Goal: Navigation & Orientation: Go to known website

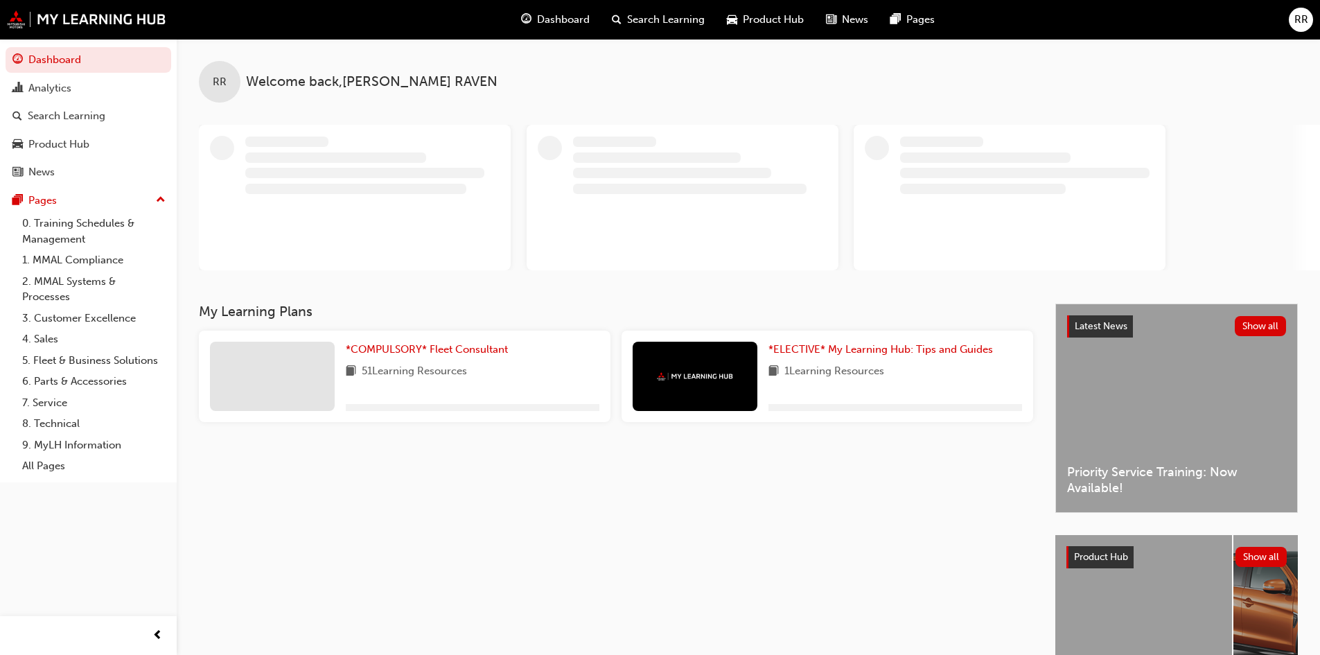
click at [1303, 24] on span "RR" at bounding box center [1301, 20] width 14 height 16
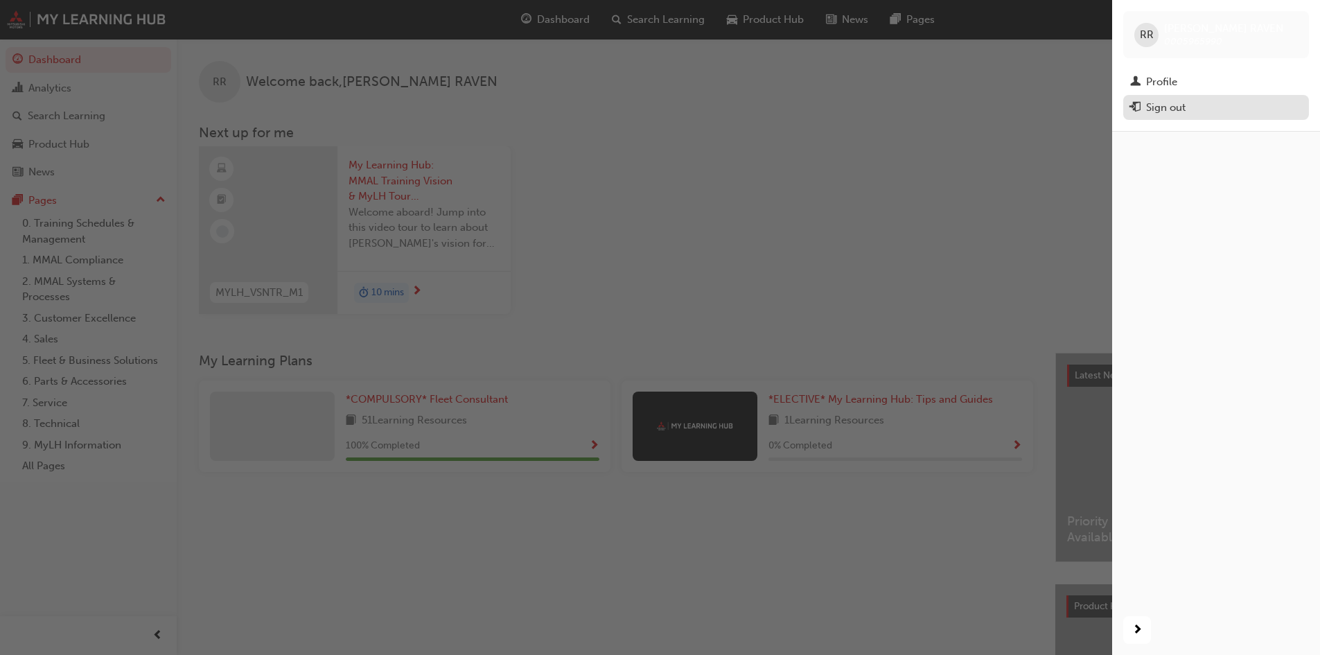
click at [1181, 103] on div "Sign out" at bounding box center [1165, 108] width 39 height 16
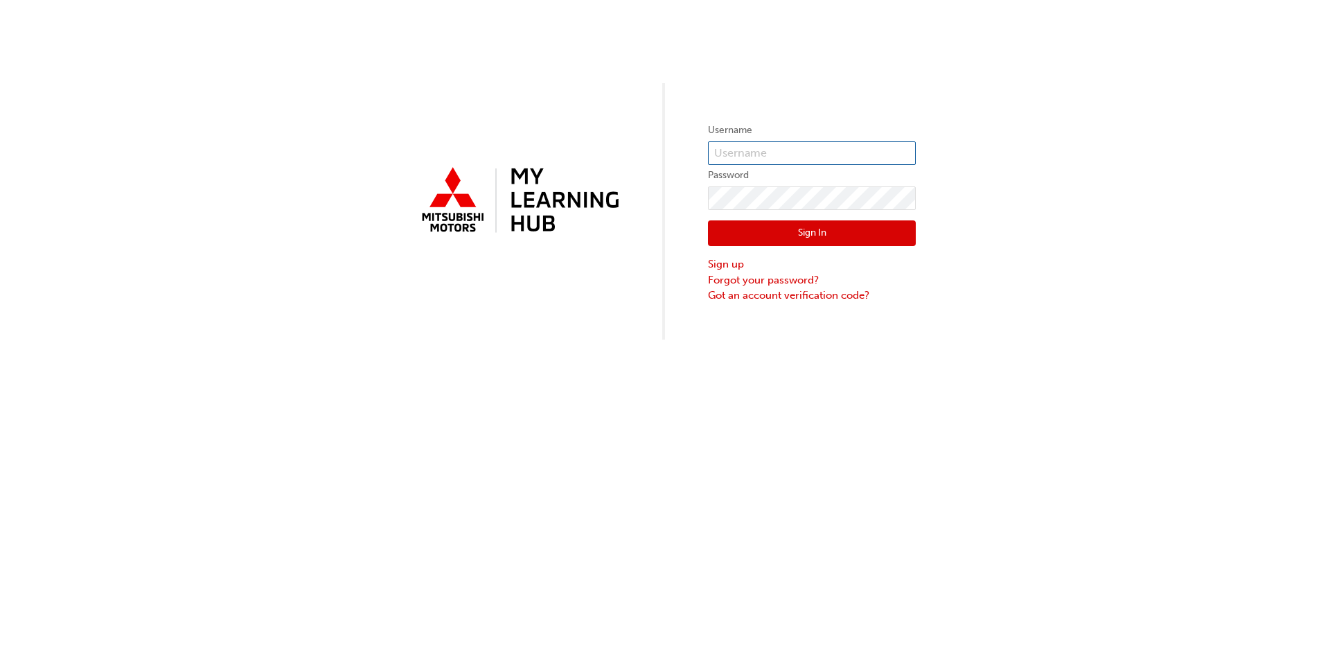
click at [755, 150] on input "text" at bounding box center [812, 153] width 208 height 24
type input "0005927413"
click at [708, 220] on button "Sign In" at bounding box center [812, 233] width 208 height 26
click button "Sign In" at bounding box center [812, 233] width 208 height 26
